Goal: Task Accomplishment & Management: Use online tool/utility

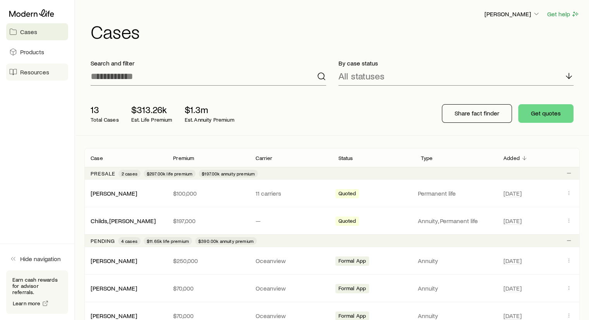
click at [29, 73] on span "Resources" at bounding box center [34, 72] width 29 height 8
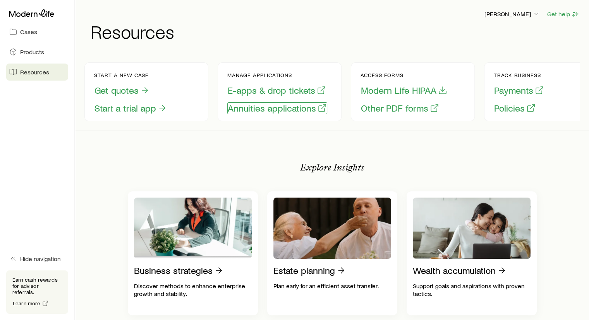
click at [271, 110] on button "Annuities applications" at bounding box center [277, 108] width 100 height 12
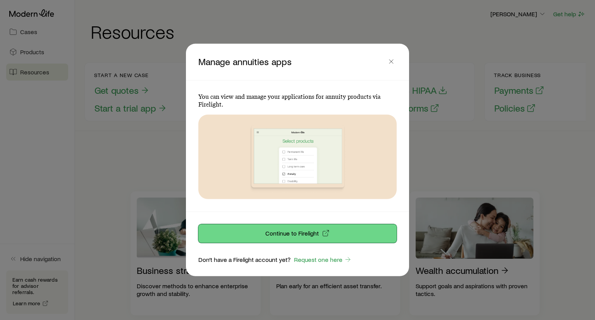
click at [299, 229] on p "Continue to Firelight" at bounding box center [291, 233] width 53 height 8
click at [333, 234] on button "Continue to Firelight" at bounding box center [297, 233] width 198 height 19
click at [312, 234] on p "Continue to Firelight" at bounding box center [291, 233] width 53 height 8
click at [384, 58] on p "Manage annuities apps" at bounding box center [291, 62] width 187 height 12
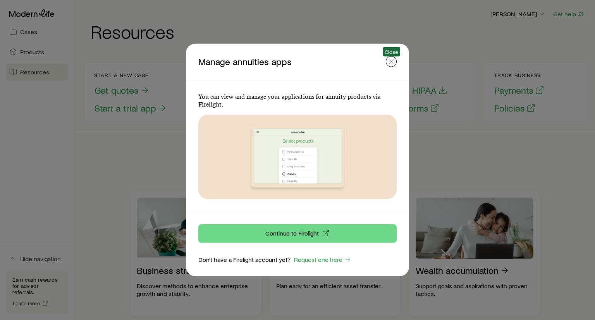
click at [389, 60] on line "button" at bounding box center [391, 62] width 4 height 4
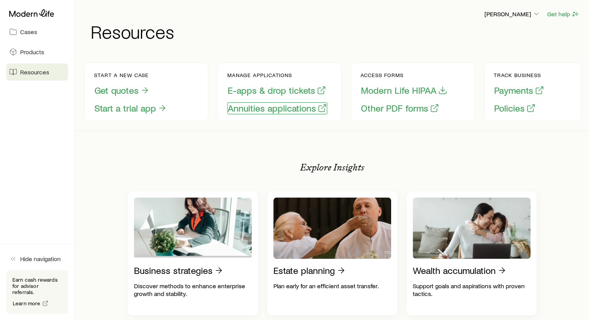
click at [248, 112] on button "Annuities applications" at bounding box center [277, 108] width 100 height 12
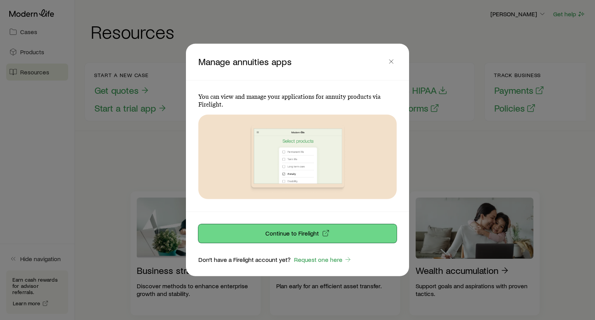
click at [332, 230] on button "Continue to Firelight" at bounding box center [297, 233] width 198 height 19
